Goal: Use online tool/utility: Utilize a website feature to perform a specific function

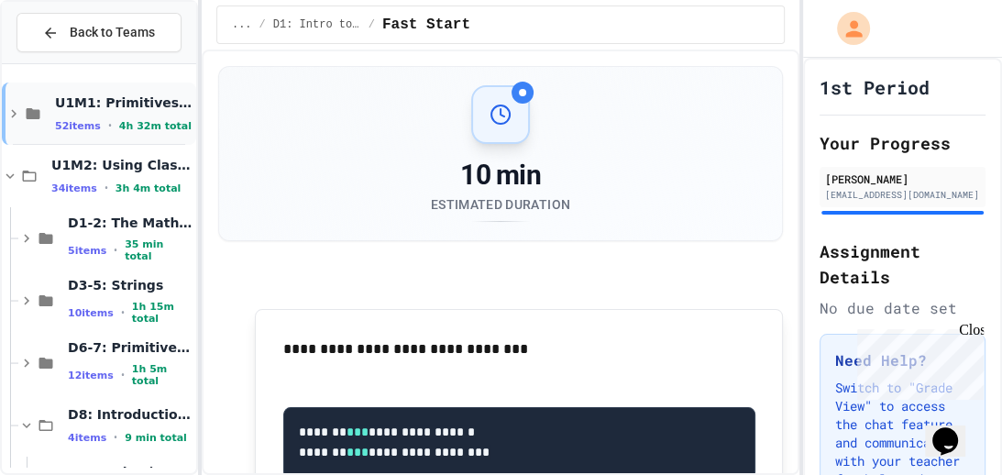
click at [103, 118] on div "52 items • 4h 32m total" at bounding box center [123, 125] width 137 height 15
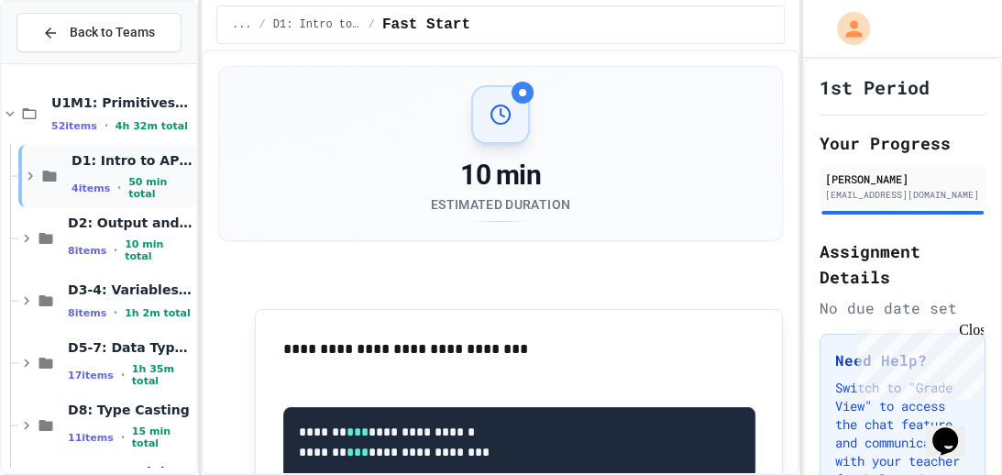
click at [96, 169] on span "D1: Intro to APCSA" at bounding box center [131, 160] width 121 height 16
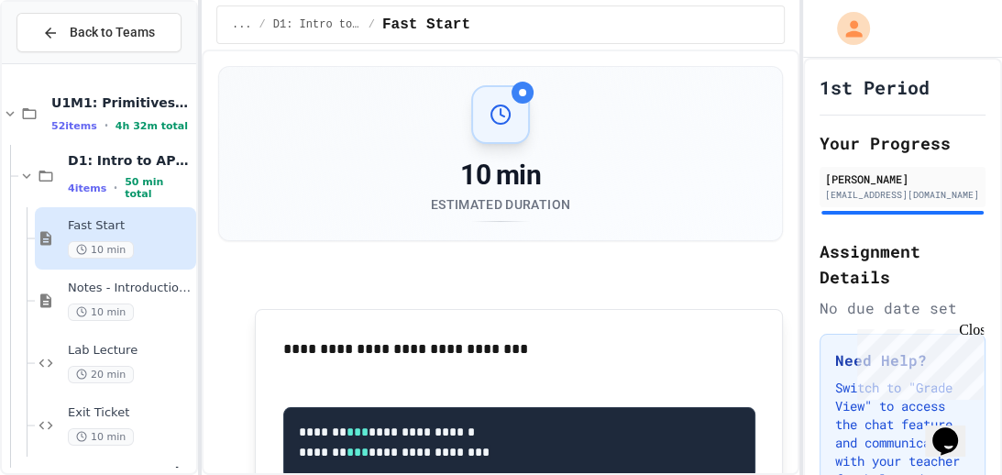
click at [114, 247] on span "10 min" at bounding box center [101, 249] width 66 height 17
click at [126, 304] on span "10 min" at bounding box center [101, 311] width 66 height 17
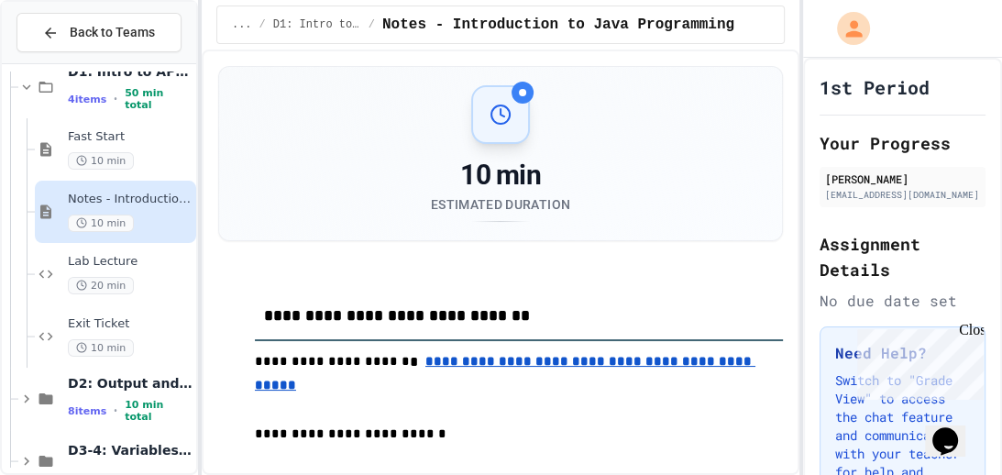
scroll to position [93, 0]
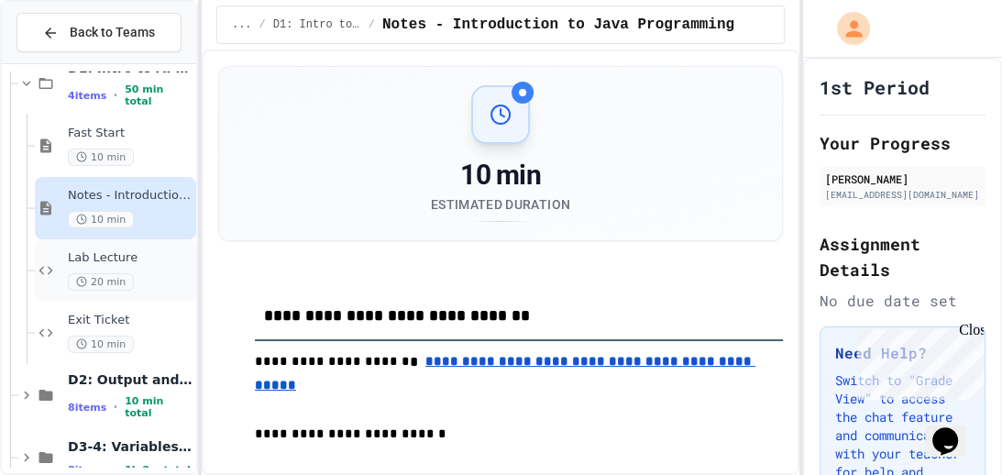
click at [128, 281] on span "20 min" at bounding box center [101, 281] width 66 height 17
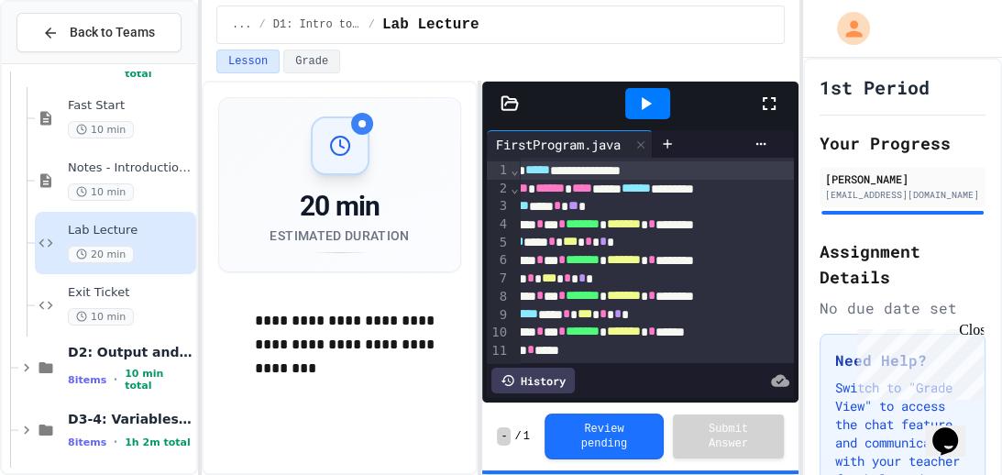
scroll to position [121, 0]
click at [115, 316] on span "10 min" at bounding box center [101, 315] width 66 height 17
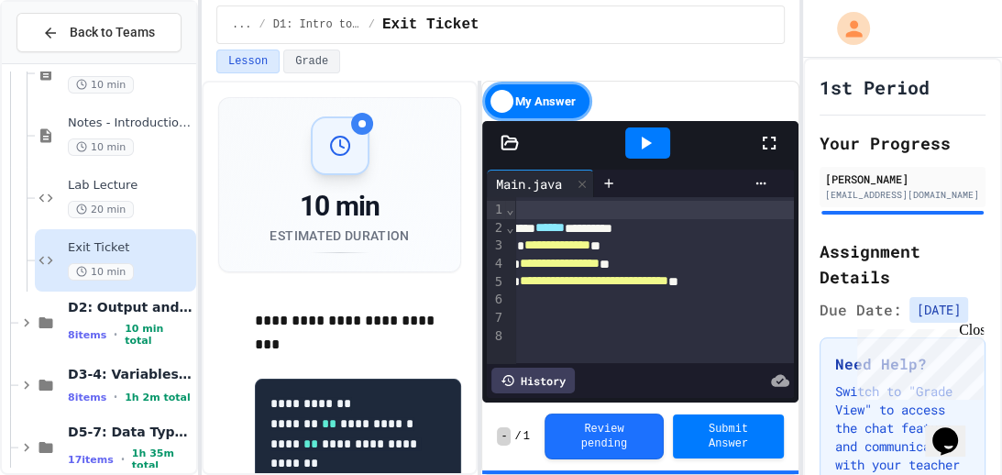
scroll to position [0, 203]
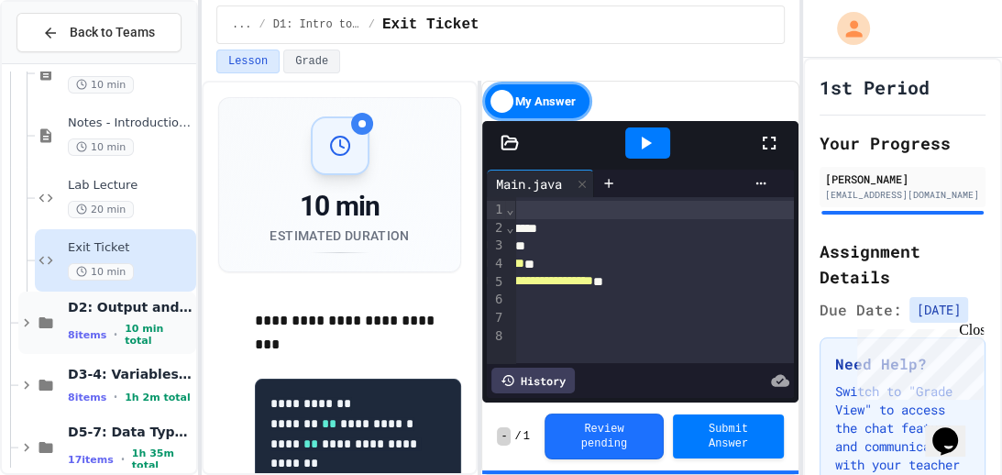
click at [111, 312] on span "D2: Output and Compiling Code" at bounding box center [130, 307] width 125 height 16
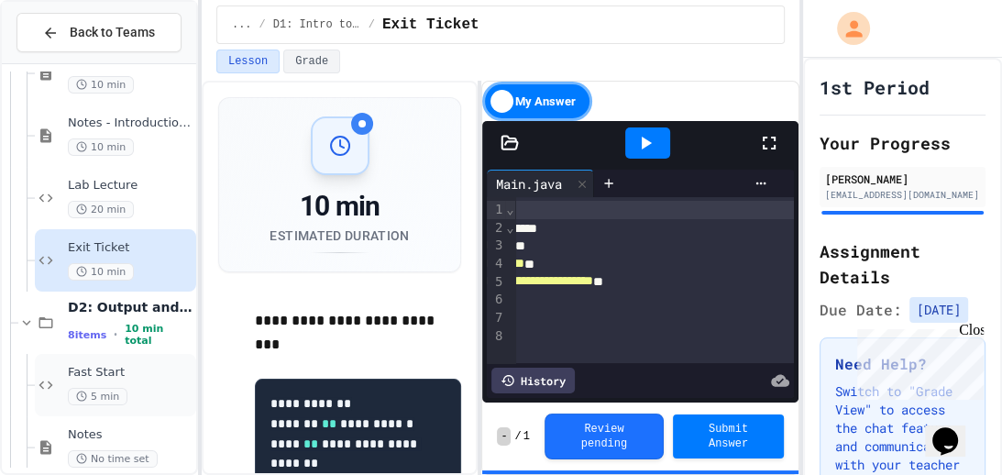
click at [106, 391] on span "5 min" at bounding box center [98, 396] width 60 height 17
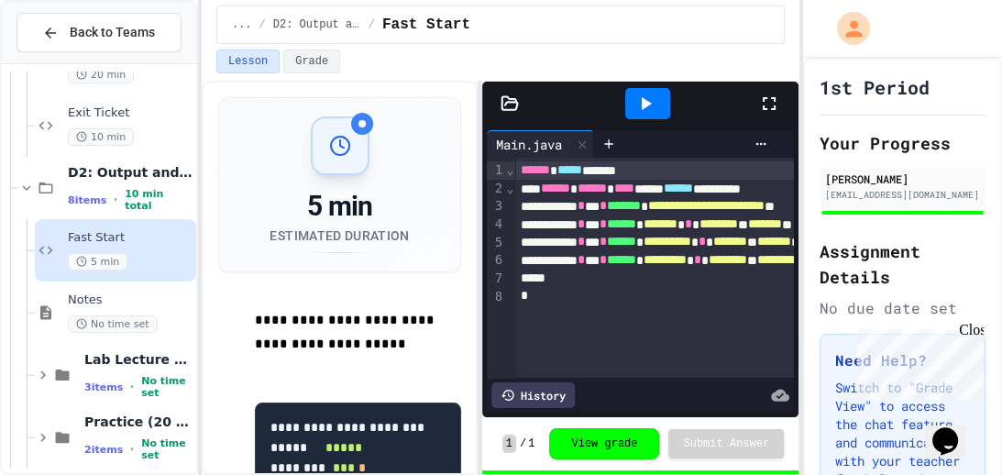
scroll to position [302, 0]
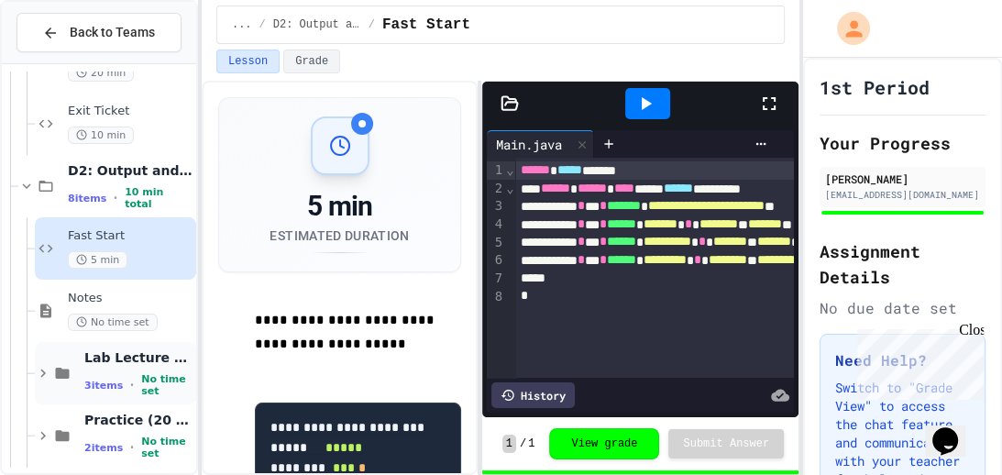
click at [121, 391] on div "3 items • No time set" at bounding box center [138, 385] width 108 height 24
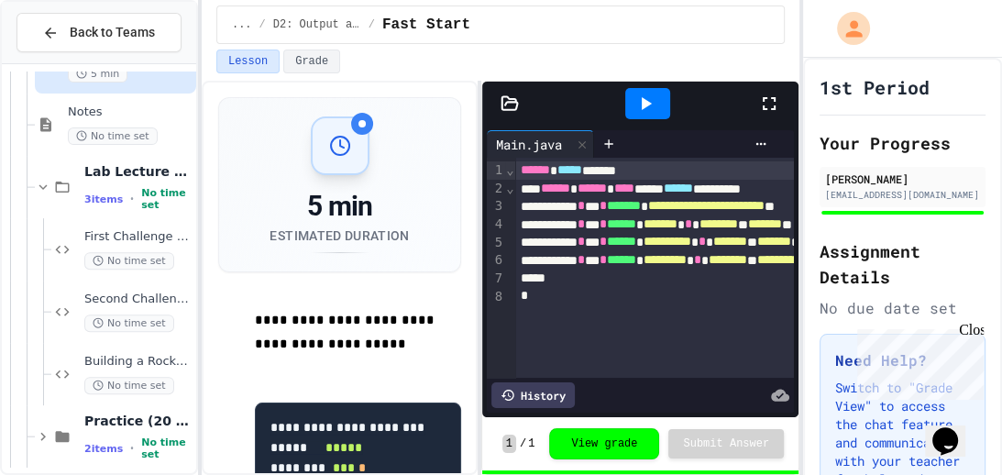
scroll to position [490, 0]
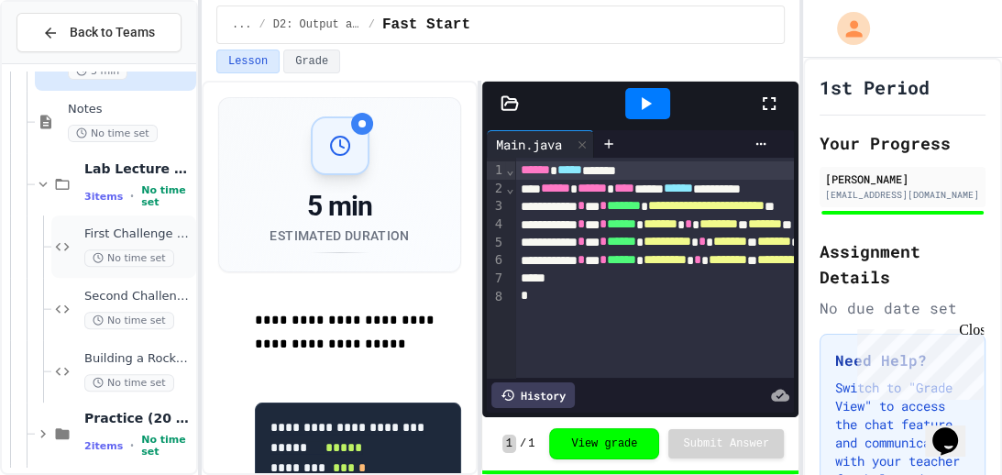
click at [116, 227] on span "First Challenge - Manual Column Alignment" at bounding box center [138, 234] width 108 height 16
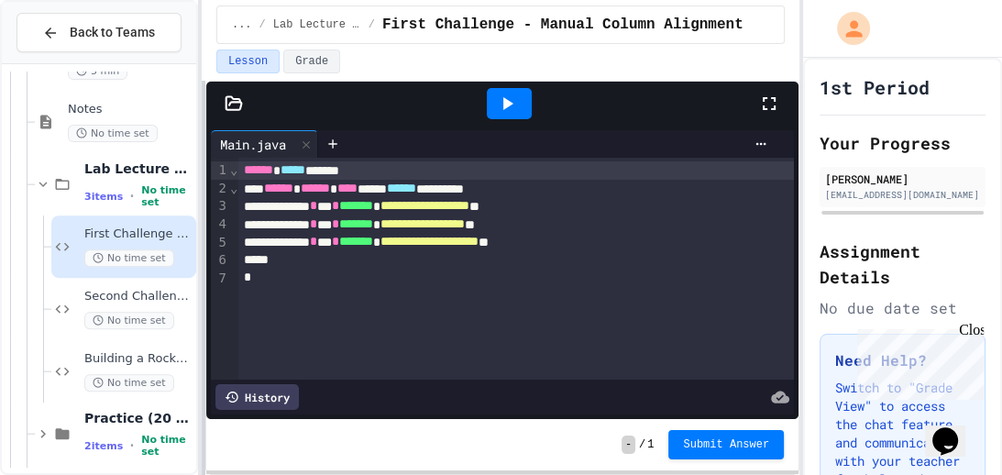
click at [184, 302] on div "**********" at bounding box center [501, 237] width 1002 height 475
click at [645, 247] on div "**********" at bounding box center [515, 242] width 555 height 18
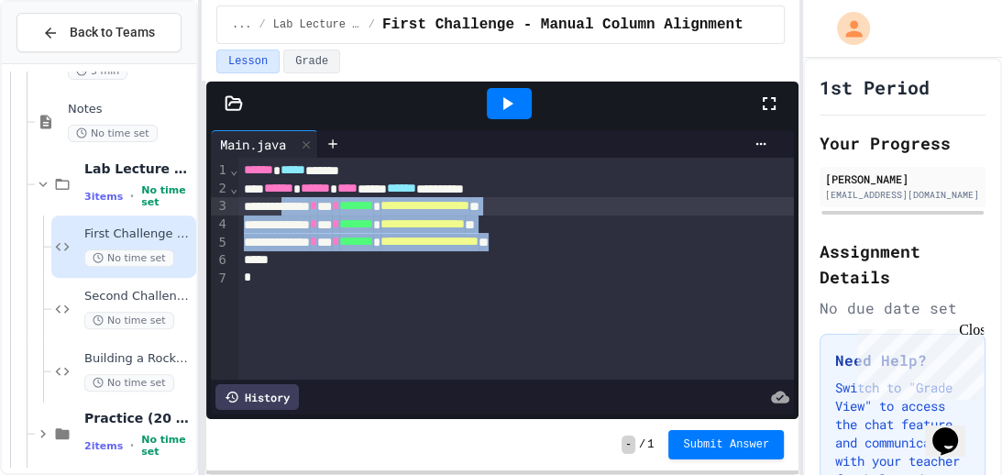
drag, startPoint x: 649, startPoint y: 236, endPoint x: 310, endPoint y: 203, distance: 340.7
click at [310, 203] on div "**********" at bounding box center [515, 269] width 555 height 222
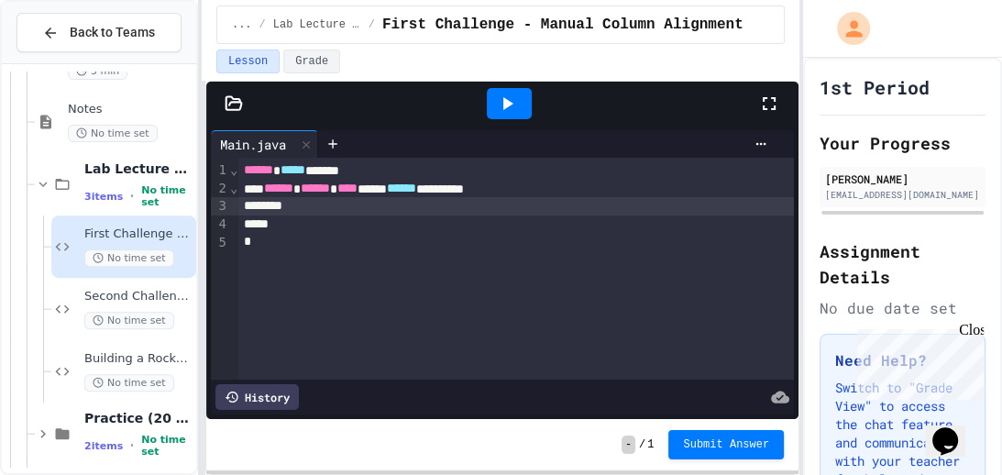
click at [315, 225] on div "*" at bounding box center [515, 224] width 555 height 18
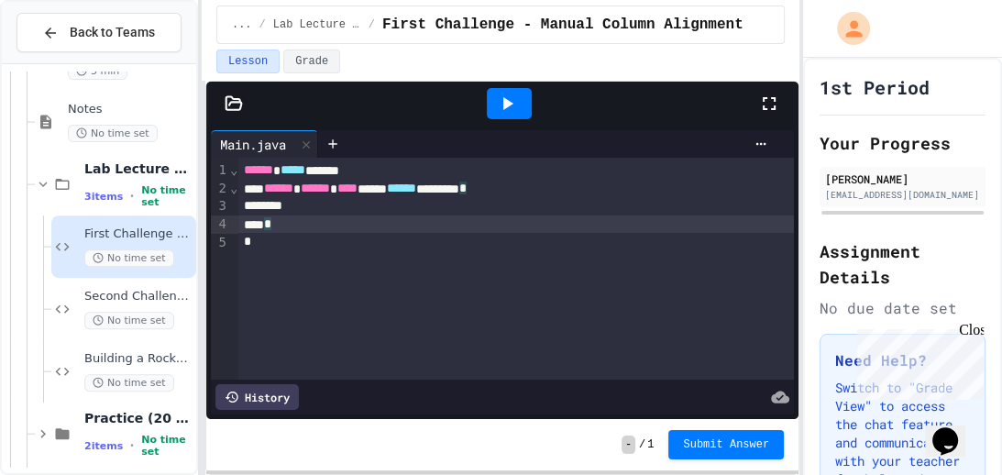
click at [317, 208] on div at bounding box center [515, 206] width 555 height 18
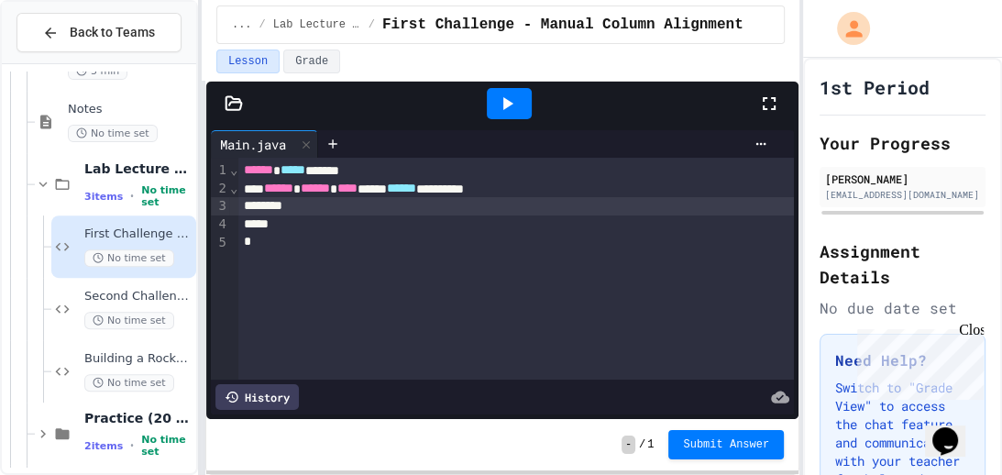
click at [293, 474] on div at bounding box center [501, 477] width 1002 height 0
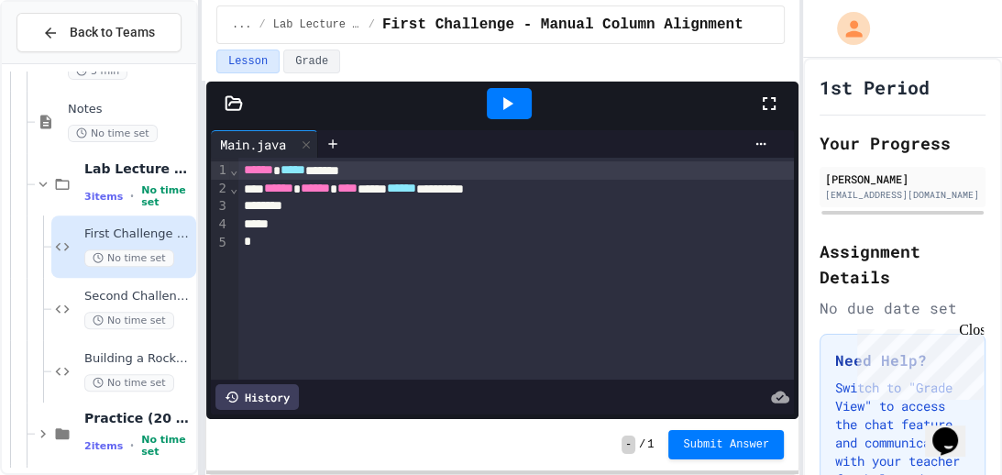
click at [289, 474] on div at bounding box center [501, 477] width 1002 height 0
click at [298, 204] on div at bounding box center [515, 206] width 555 height 18
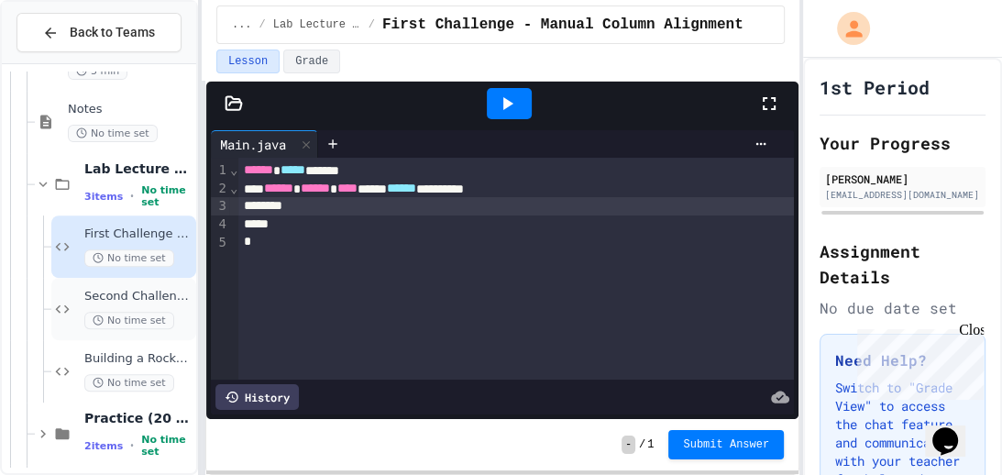
click at [107, 312] on span "No time set" at bounding box center [129, 320] width 90 height 17
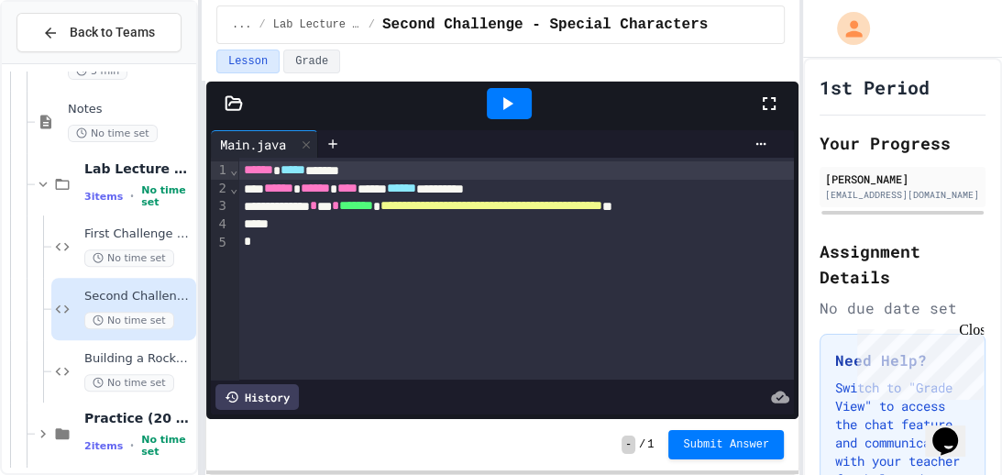
click at [329, 228] on div "*" at bounding box center [552, 224] width 629 height 18
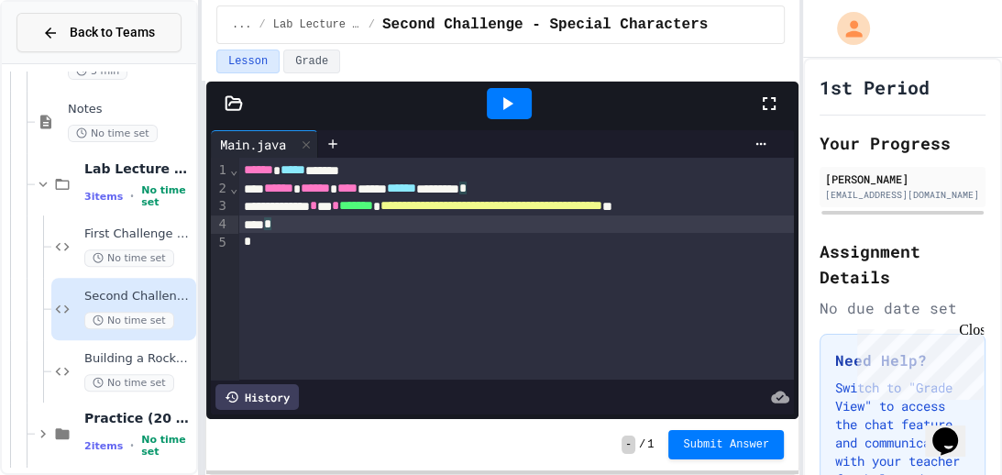
click at [60, 36] on div "Back to Teams" at bounding box center [98, 32] width 113 height 19
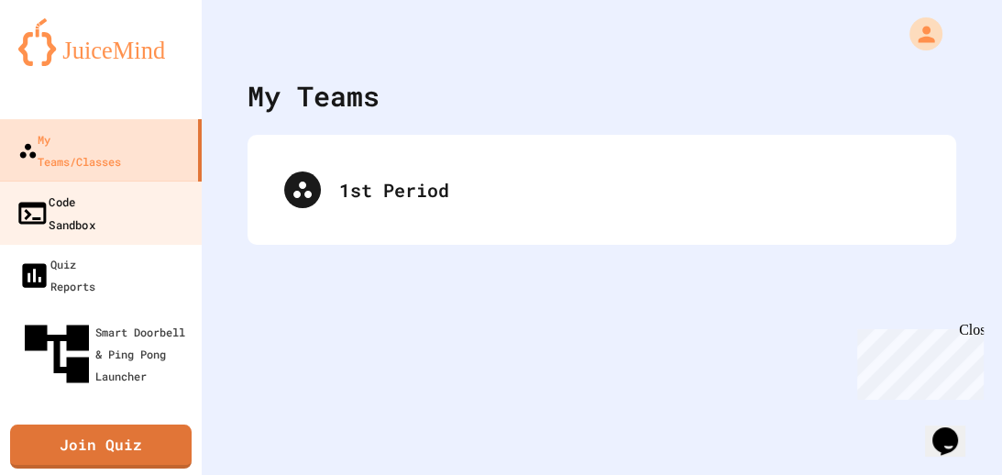
click at [95, 192] on link "Code Sandbox" at bounding box center [101, 213] width 208 height 64
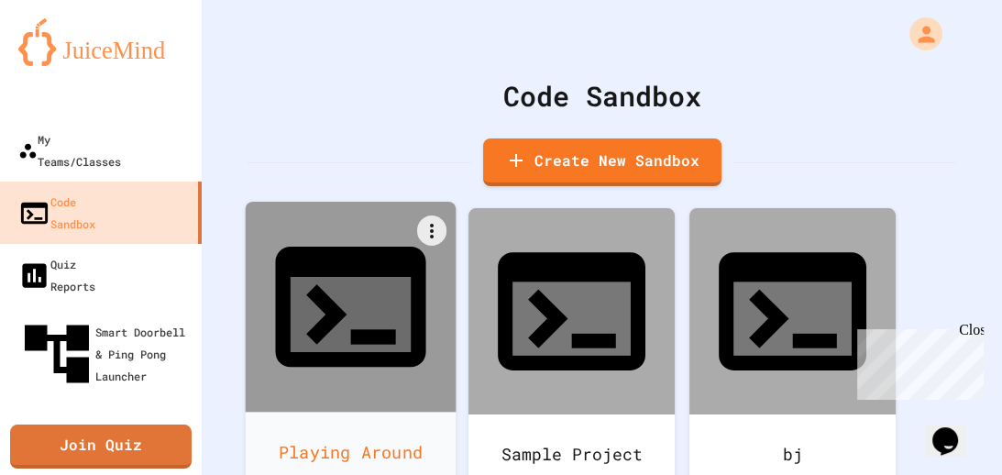
click at [315, 412] on div "Playing Around" at bounding box center [351, 453] width 211 height 82
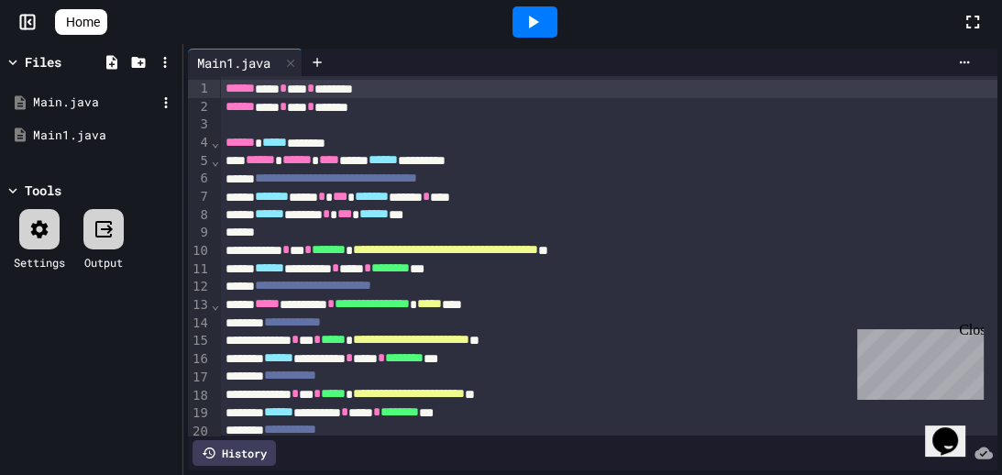
click at [80, 113] on div "Main.java" at bounding box center [91, 102] width 173 height 33
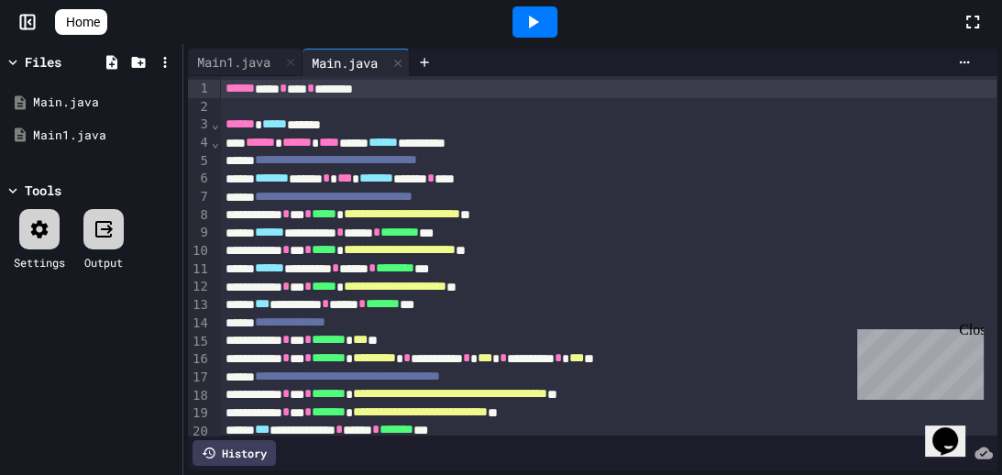
click at [565, 167] on div "**********" at bounding box center [607, 160] width 775 height 18
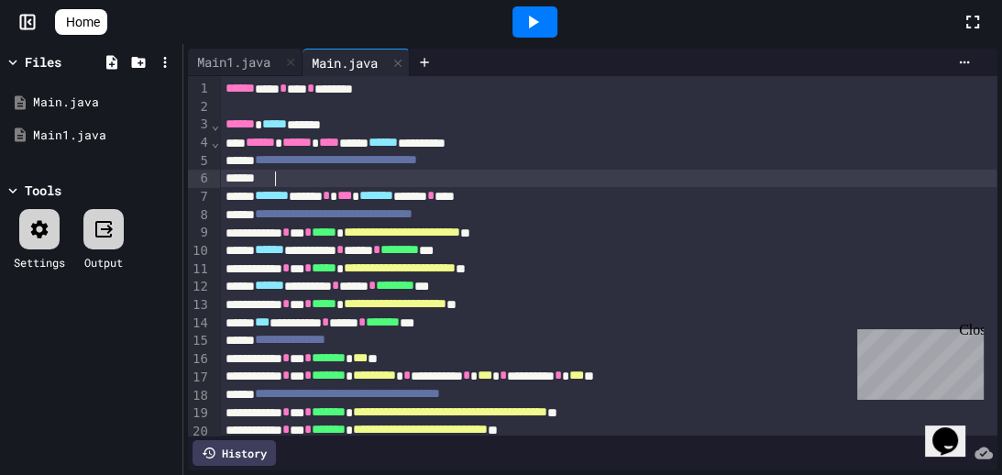
click at [291, 182] on div at bounding box center [607, 179] width 775 height 18
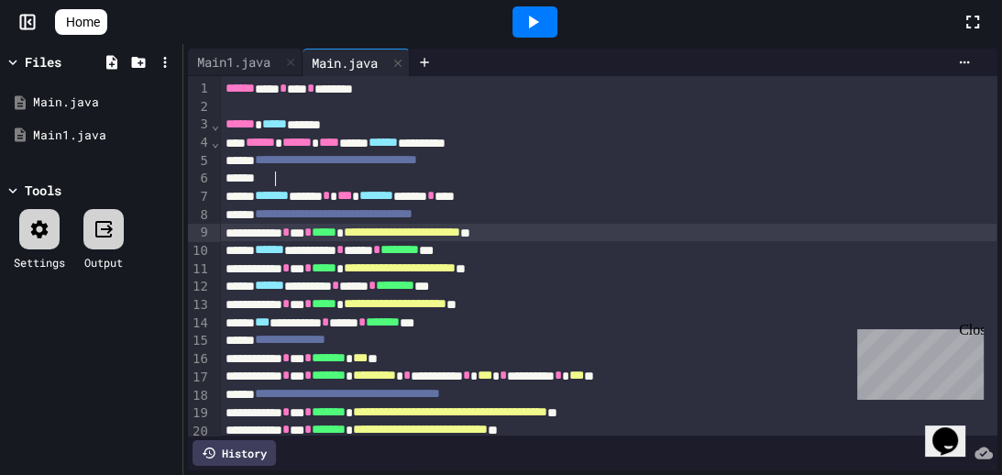
click at [336, 238] on span "*****" at bounding box center [324, 231] width 25 height 13
click at [324, 179] on div at bounding box center [607, 179] width 775 height 18
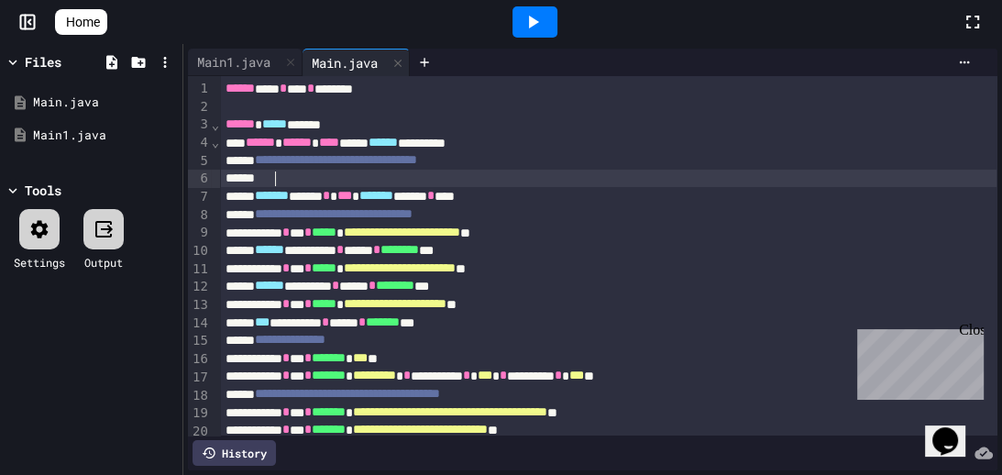
click at [272, 474] on div at bounding box center [501, 477] width 1002 height 0
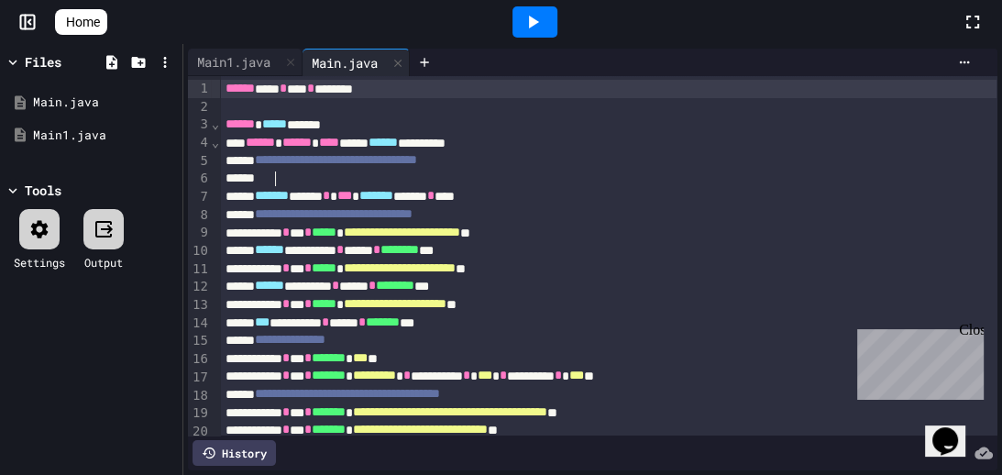
click at [297, 182] on div at bounding box center [607, 179] width 775 height 18
